Goal: Find contact information: Find contact information

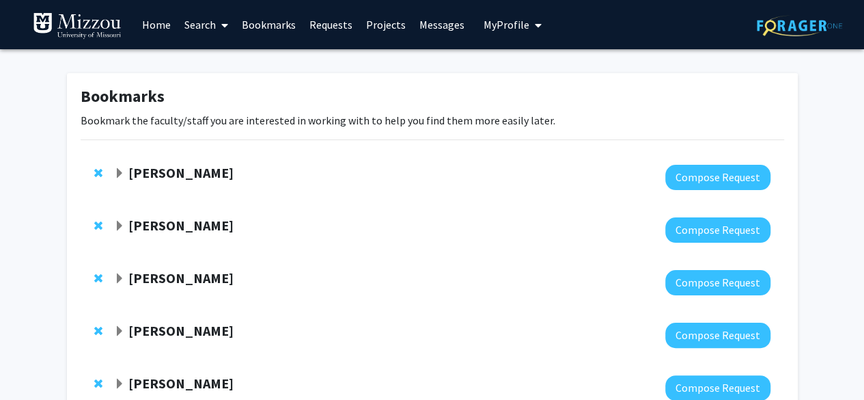
click at [402, 28] on link "Projects" at bounding box center [385, 25] width 53 height 48
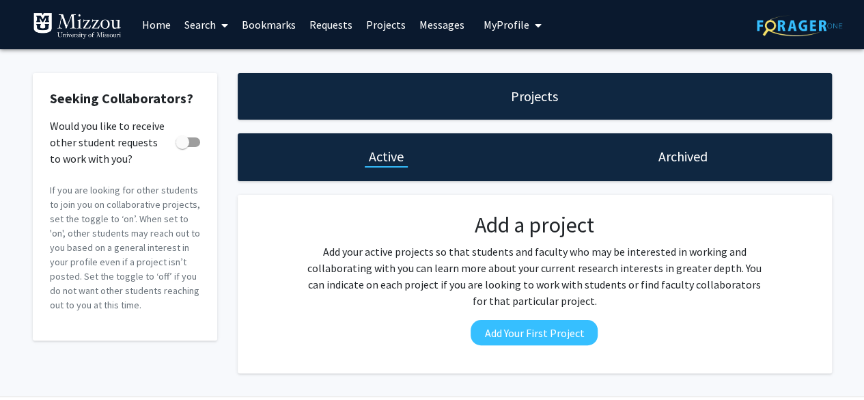
click at [437, 25] on link "Messages" at bounding box center [442, 25] width 59 height 48
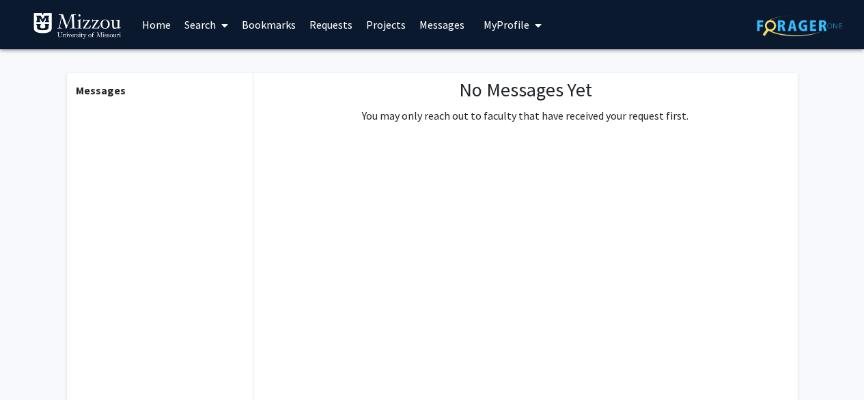
click at [162, 29] on link "Home" at bounding box center [156, 25] width 42 height 48
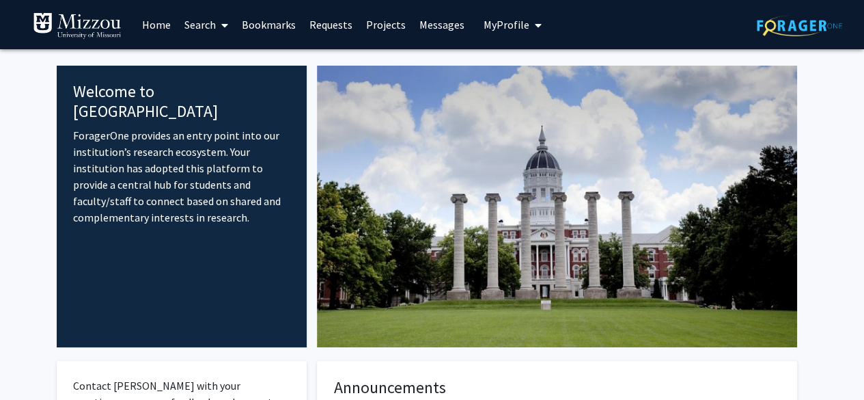
scroll to position [1, 0]
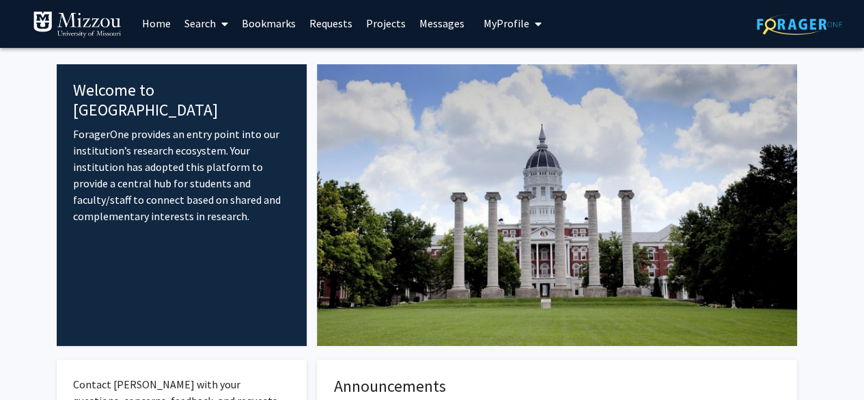
click at [187, 23] on link "Search" at bounding box center [206, 23] width 57 height 48
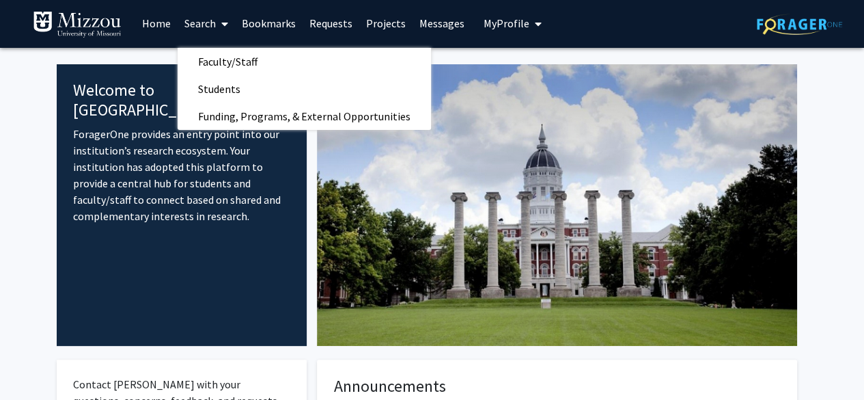
click at [265, 21] on link "Bookmarks" at bounding box center [269, 23] width 68 height 48
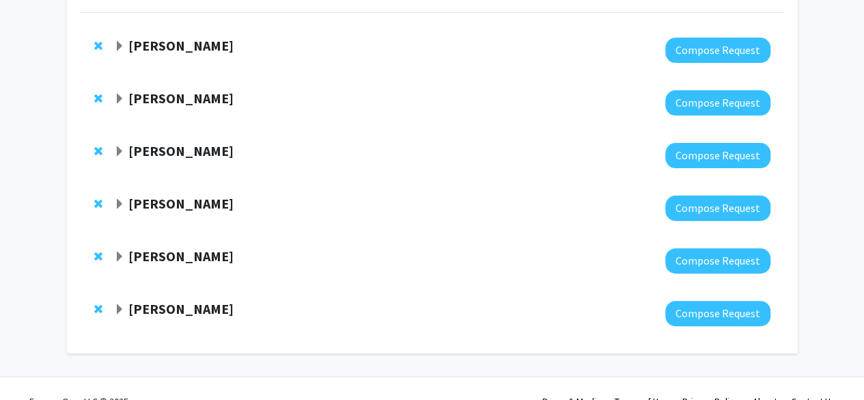
scroll to position [152, 0]
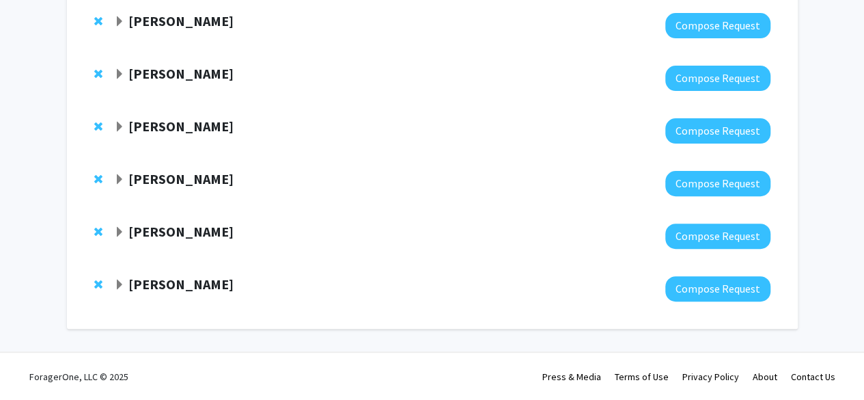
click at [208, 281] on strong "[PERSON_NAME]" at bounding box center [180, 283] width 105 height 17
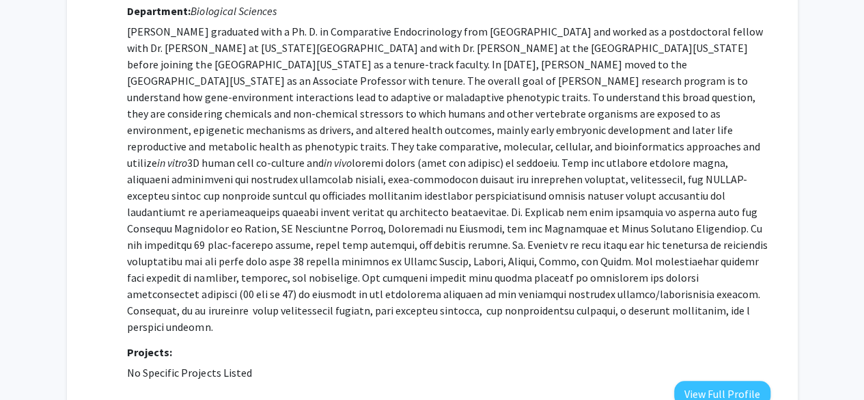
scroll to position [543, 0]
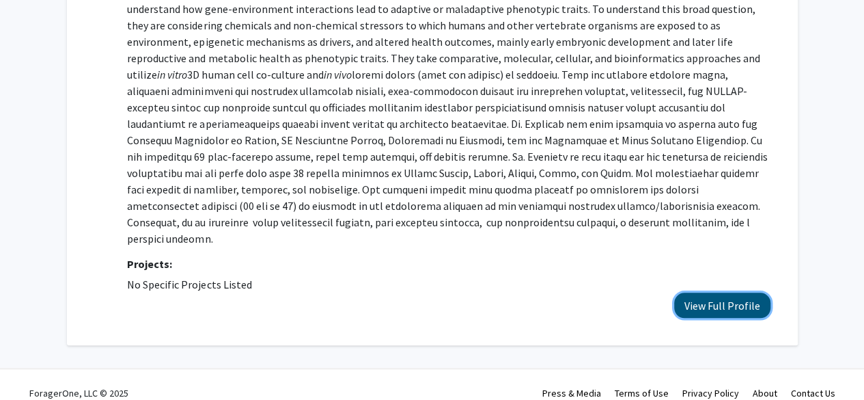
click at [685, 292] on button "View Full Profile" at bounding box center [722, 304] width 96 height 25
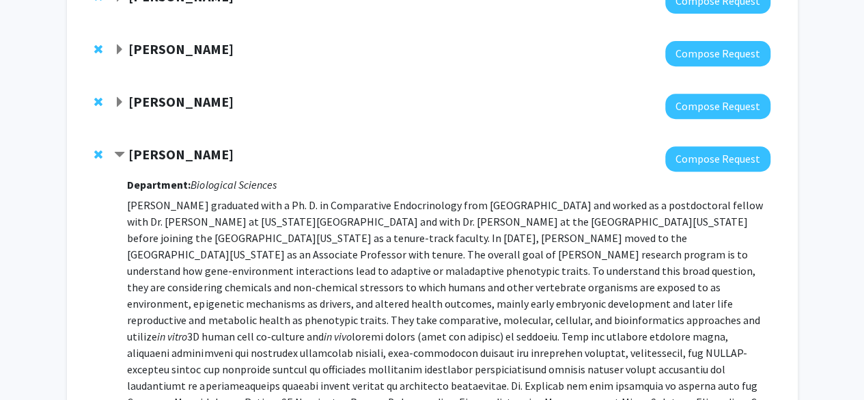
scroll to position [277, 0]
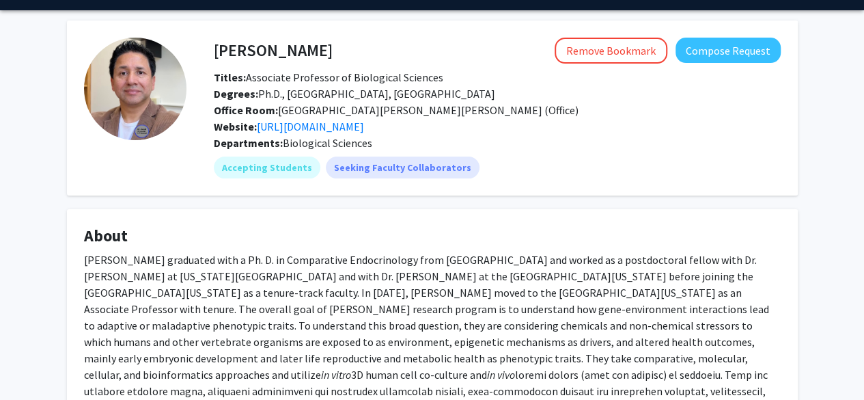
scroll to position [25, 0]
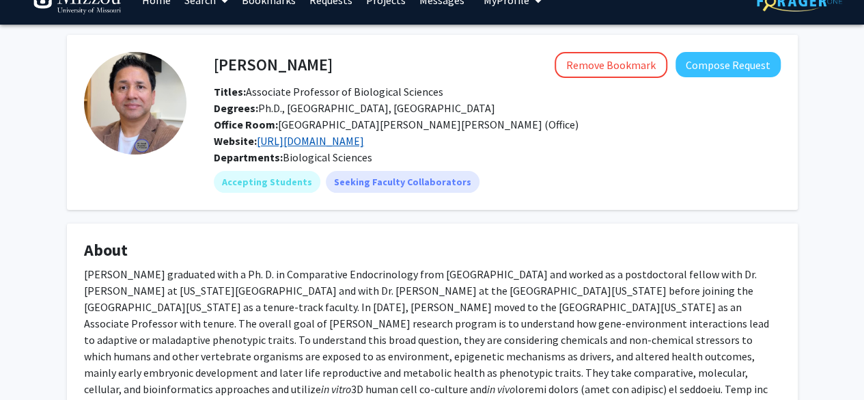
click at [364, 141] on link "https://bhandarir.mufaculty.umsystem.edu/" at bounding box center [310, 141] width 107 height 14
